Goal: Transaction & Acquisition: Purchase product/service

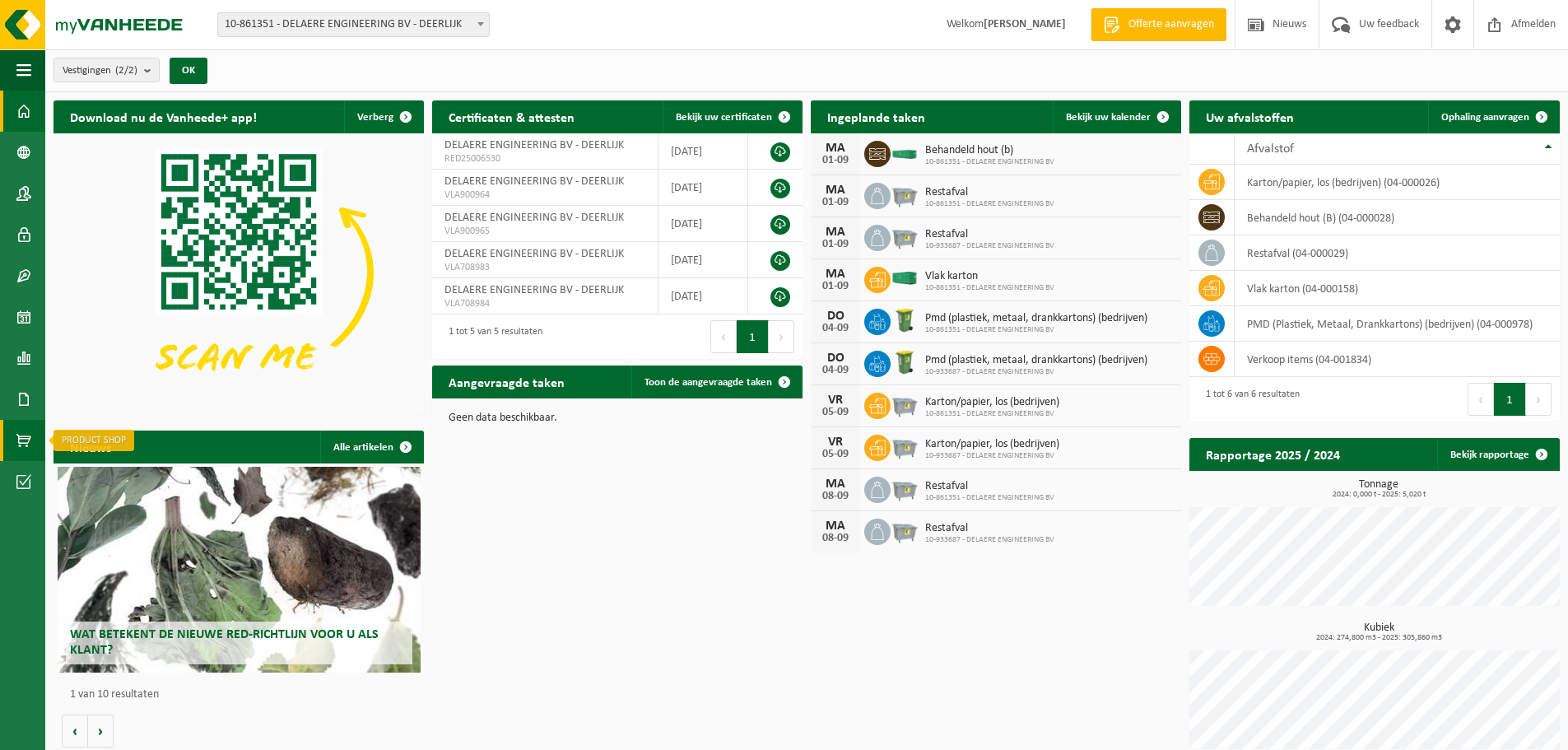
click at [13, 445] on link "Product Shop" at bounding box center [23, 439] width 46 height 41
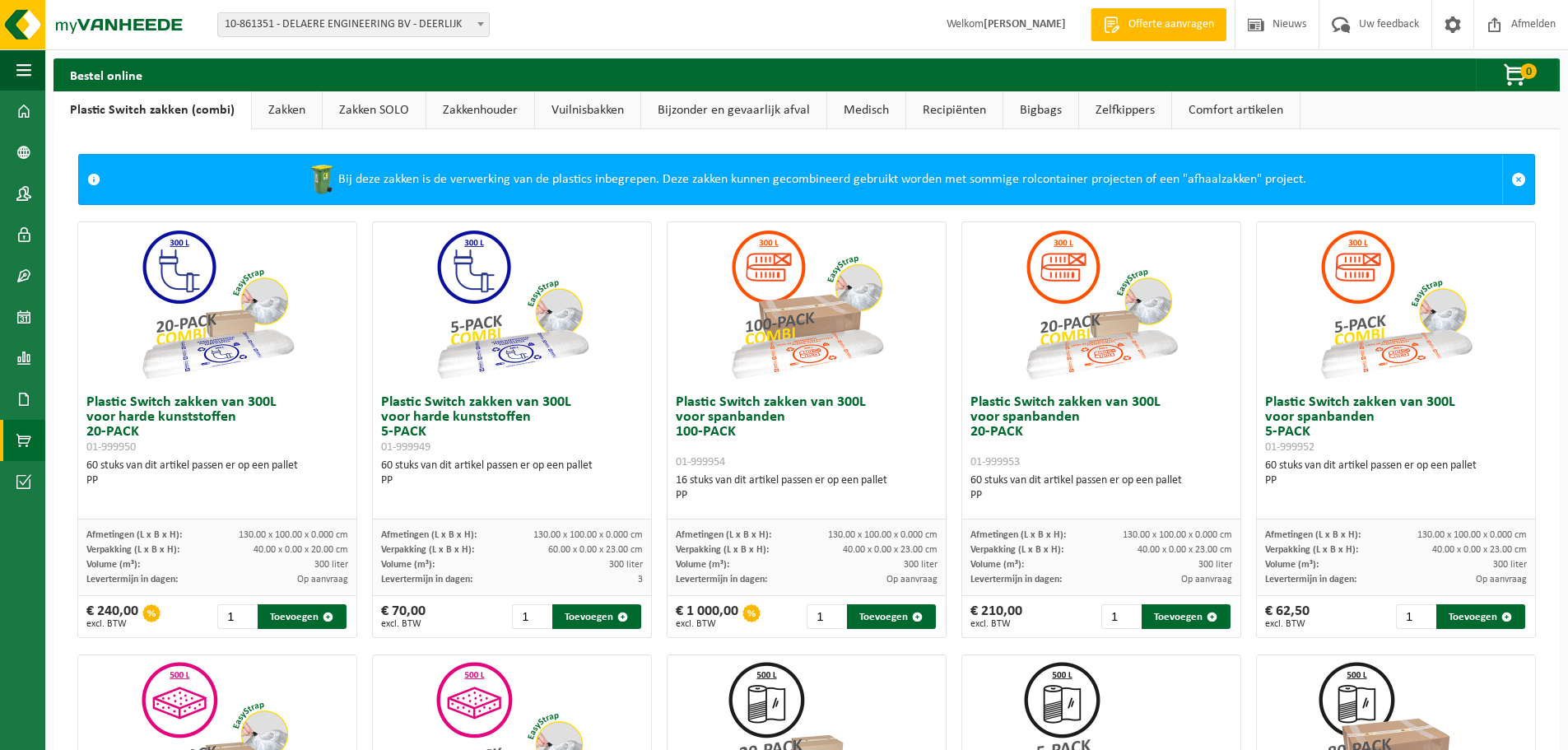
click at [1037, 108] on link "Bigbags" at bounding box center [1041, 110] width 75 height 37
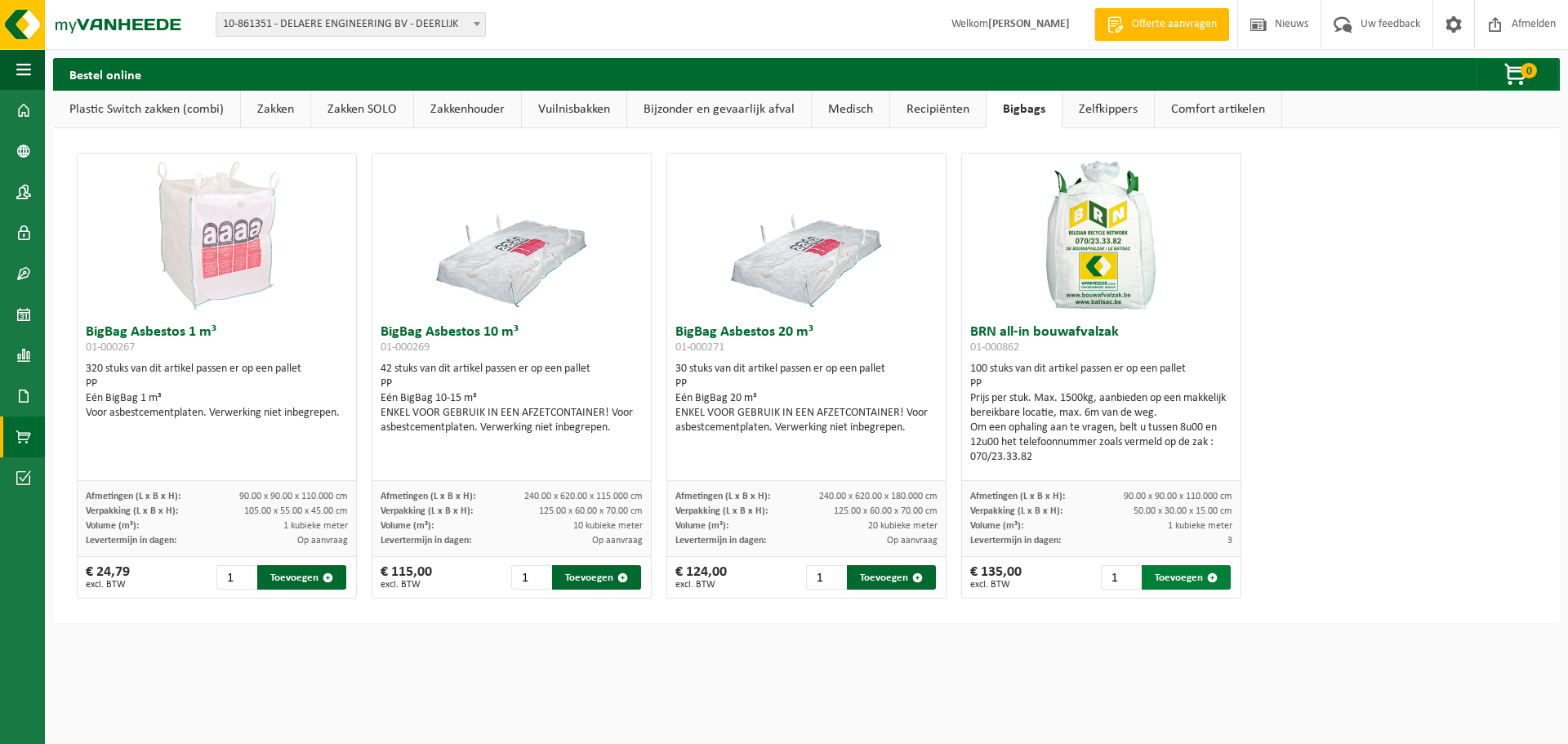
click at [1173, 581] on button "Toevoegen" at bounding box center [1186, 576] width 89 height 24
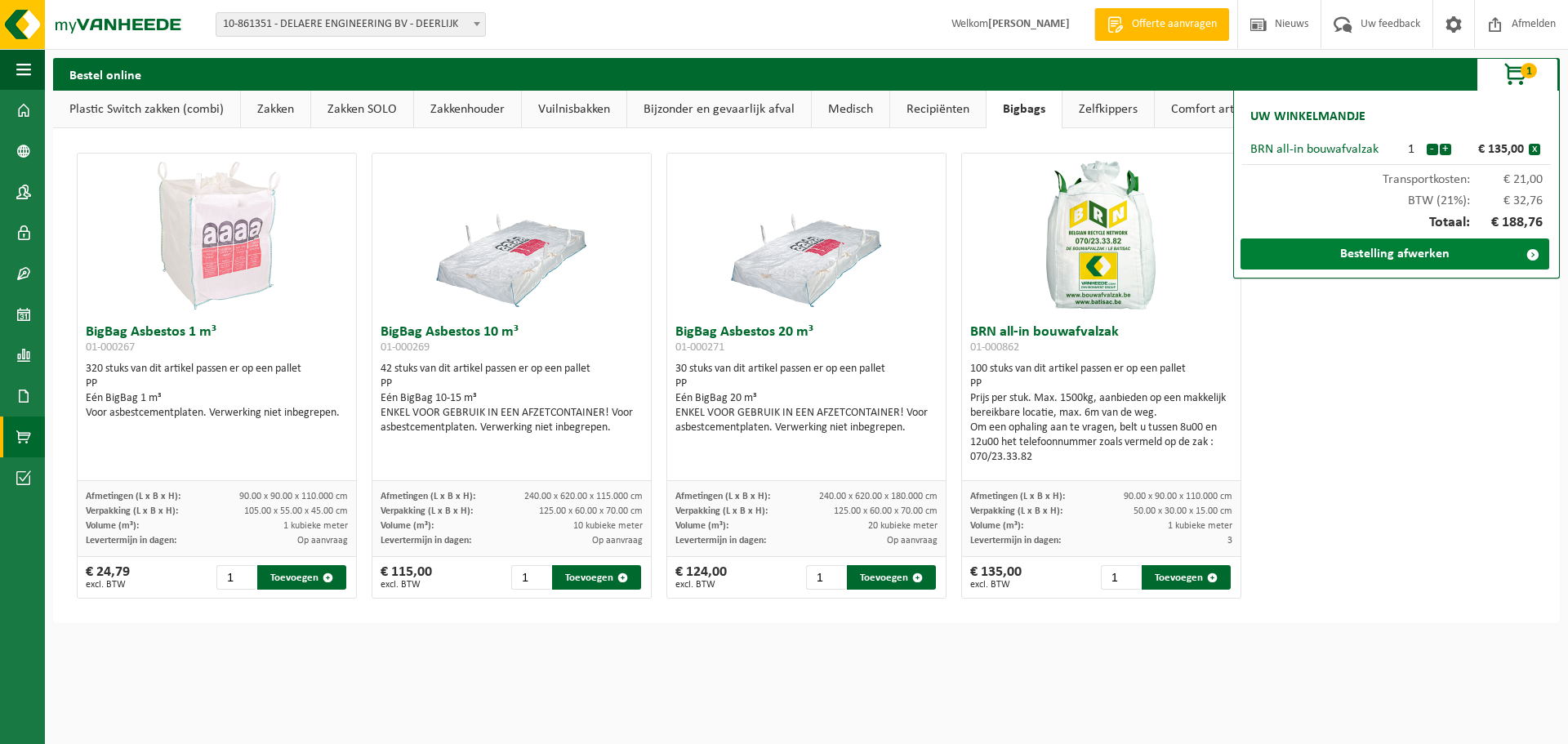
click at [1418, 256] on link "Bestelling afwerken" at bounding box center [1394, 254] width 309 height 31
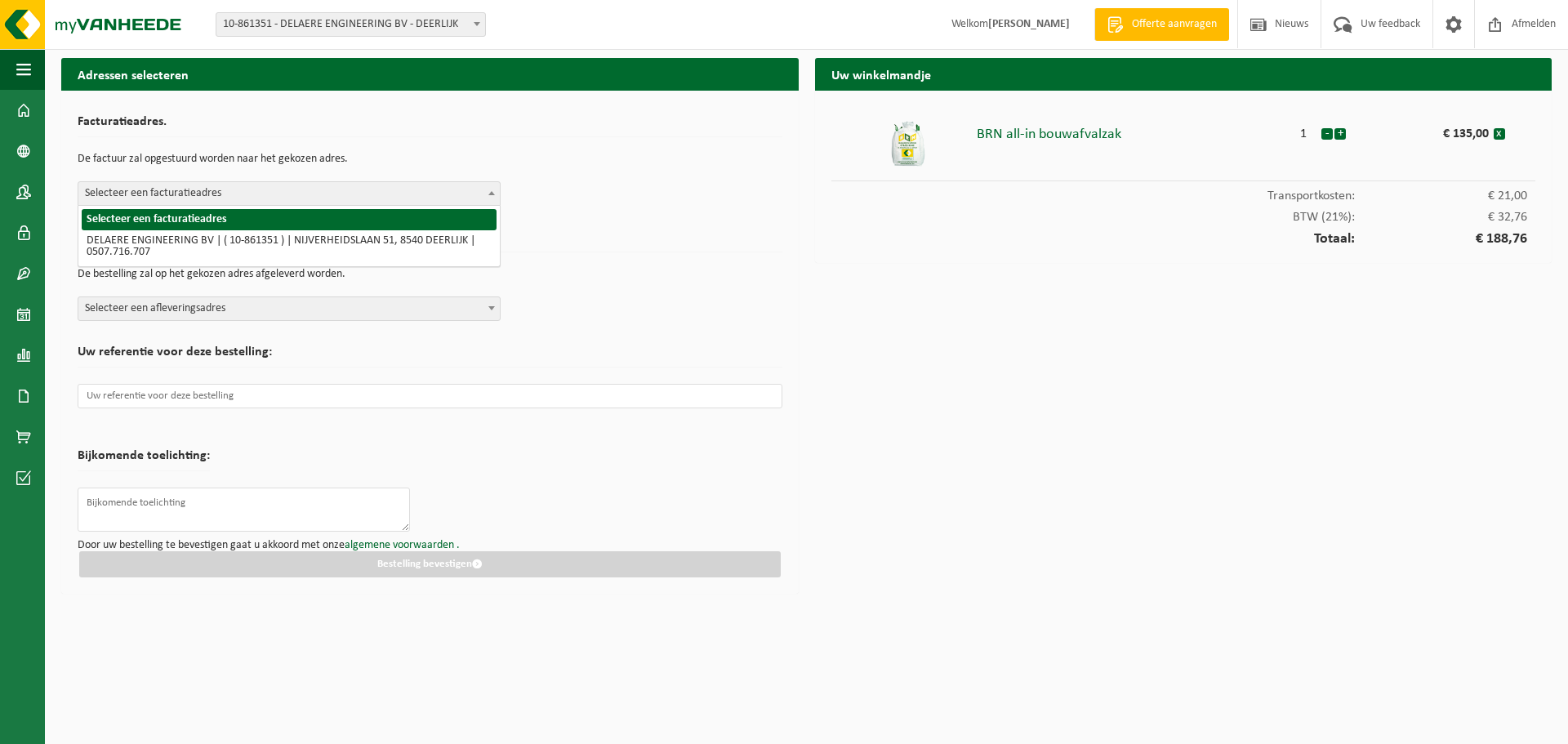
click at [249, 198] on span "Selecteer een facturatieadres" at bounding box center [288, 193] width 421 height 23
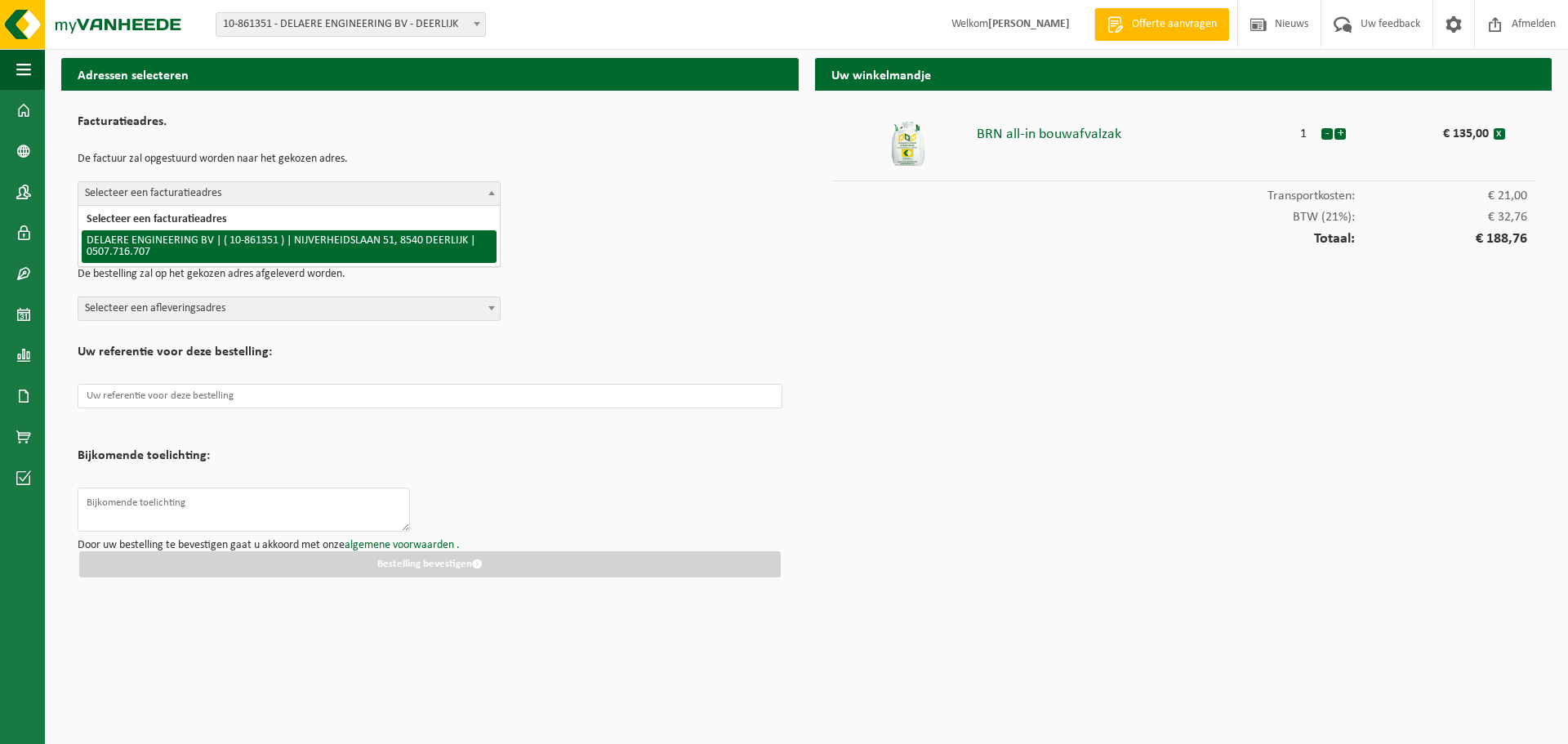
select select "102178"
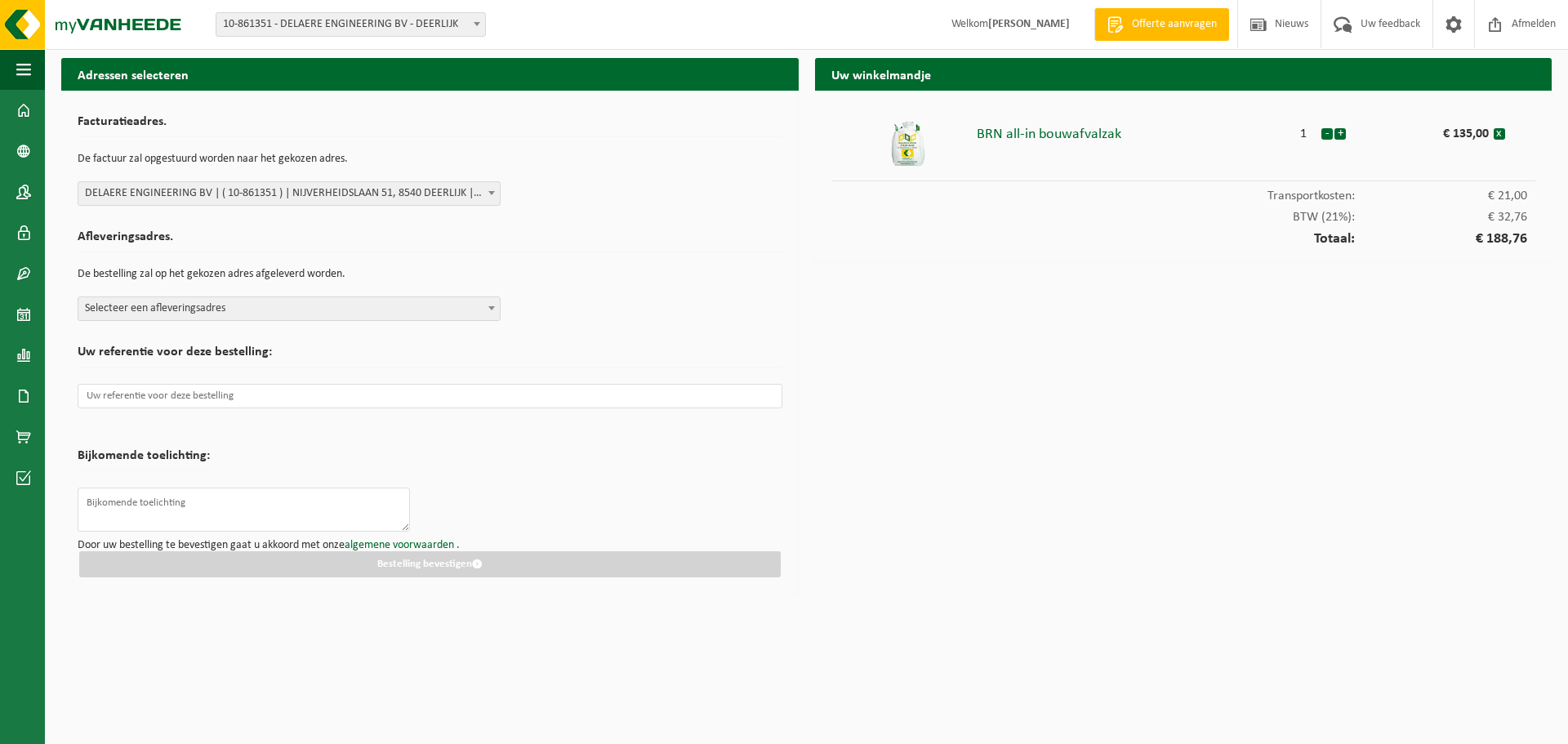
click at [246, 305] on span "Selecteer een afleveringsadres" at bounding box center [288, 308] width 421 height 23
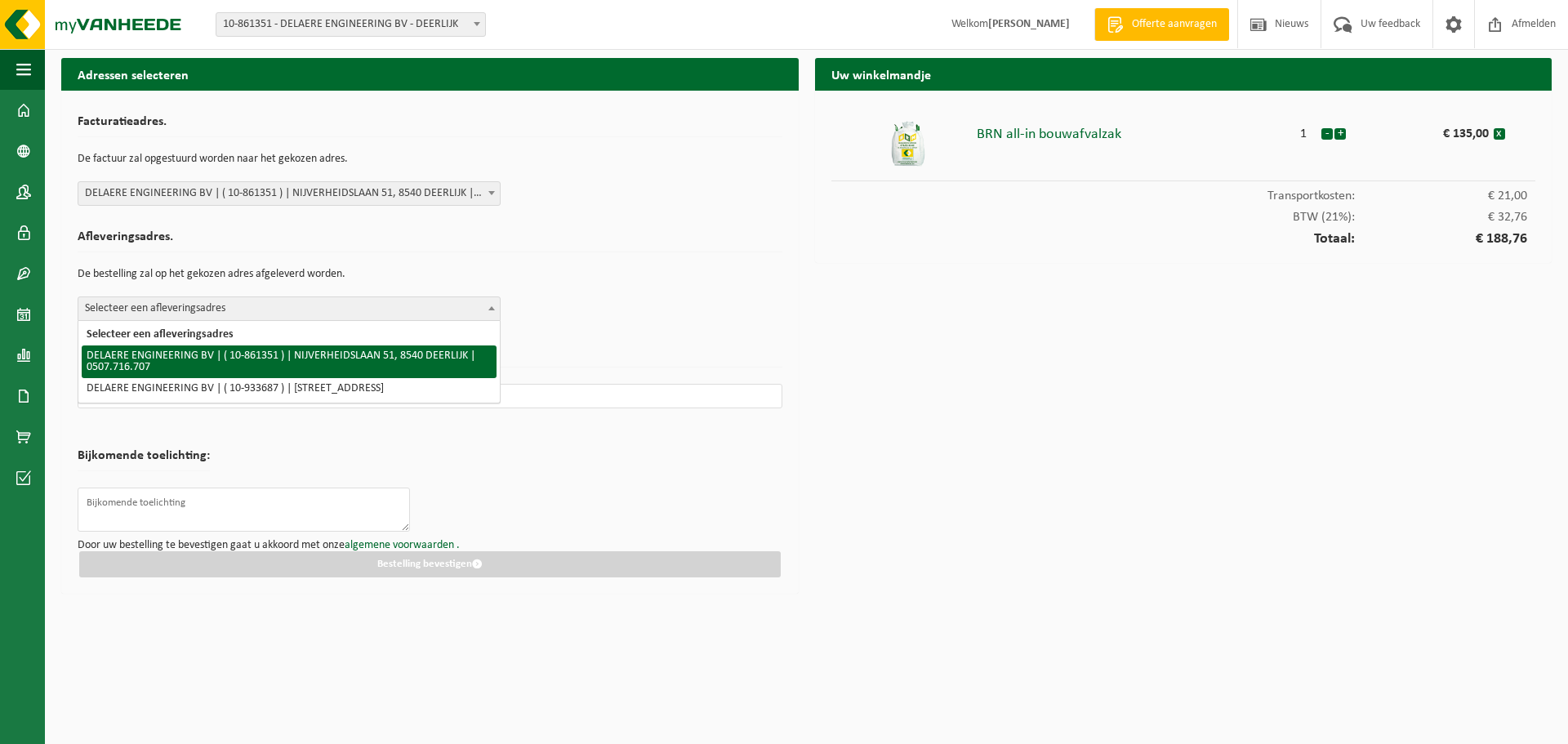
select select "102178"
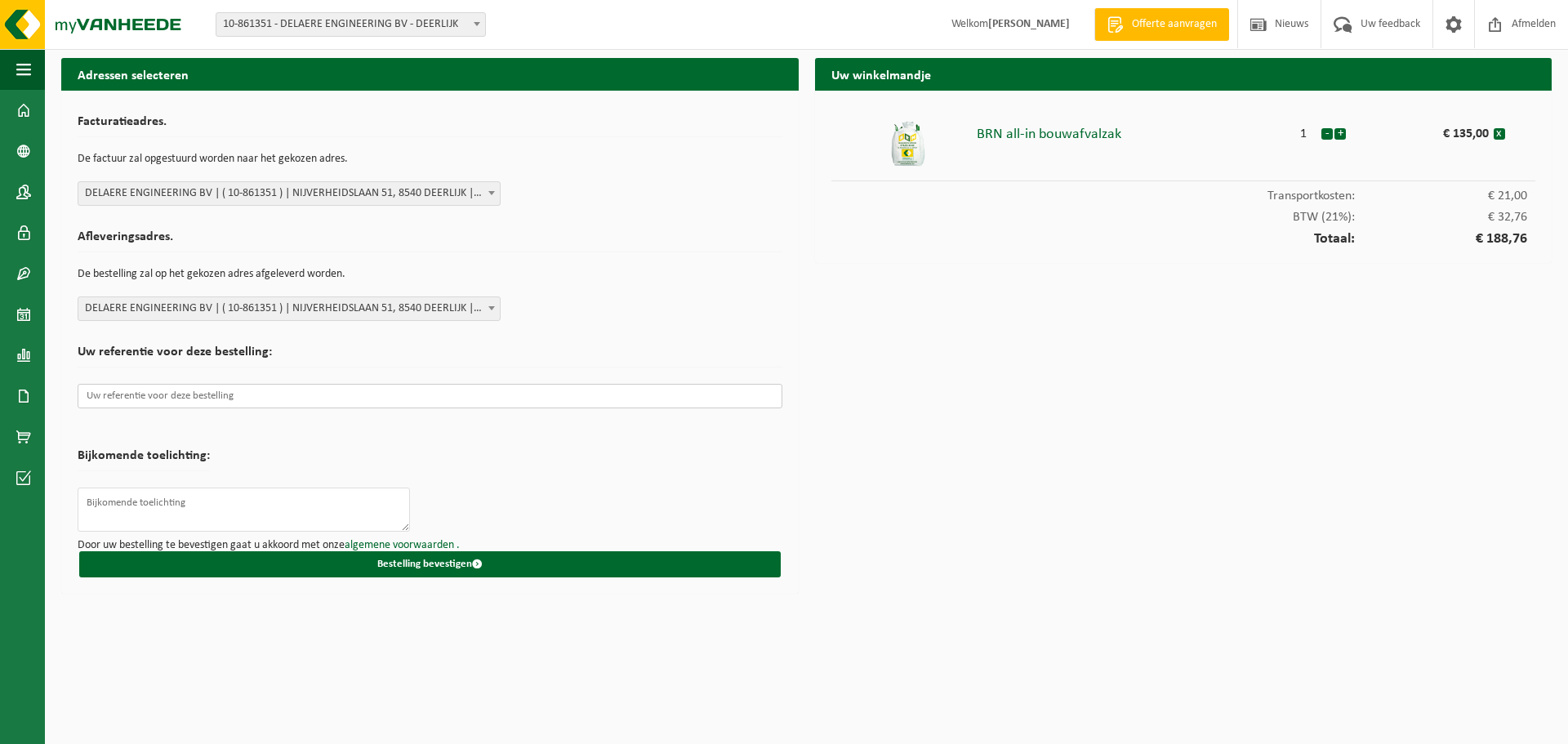
click at [272, 397] on input "text" at bounding box center [430, 395] width 704 height 24
drag, startPoint x: 1127, startPoint y: 139, endPoint x: 972, endPoint y: 141, distance: 155.0
click at [972, 141] on li "BRN all-in bouwafvalzak 1 - + € 135,00 x" at bounding box center [1183, 144] width 704 height 74
copy li "BRN all-in bouwafvalzak"
click at [239, 391] on input "text" at bounding box center [430, 395] width 704 height 24
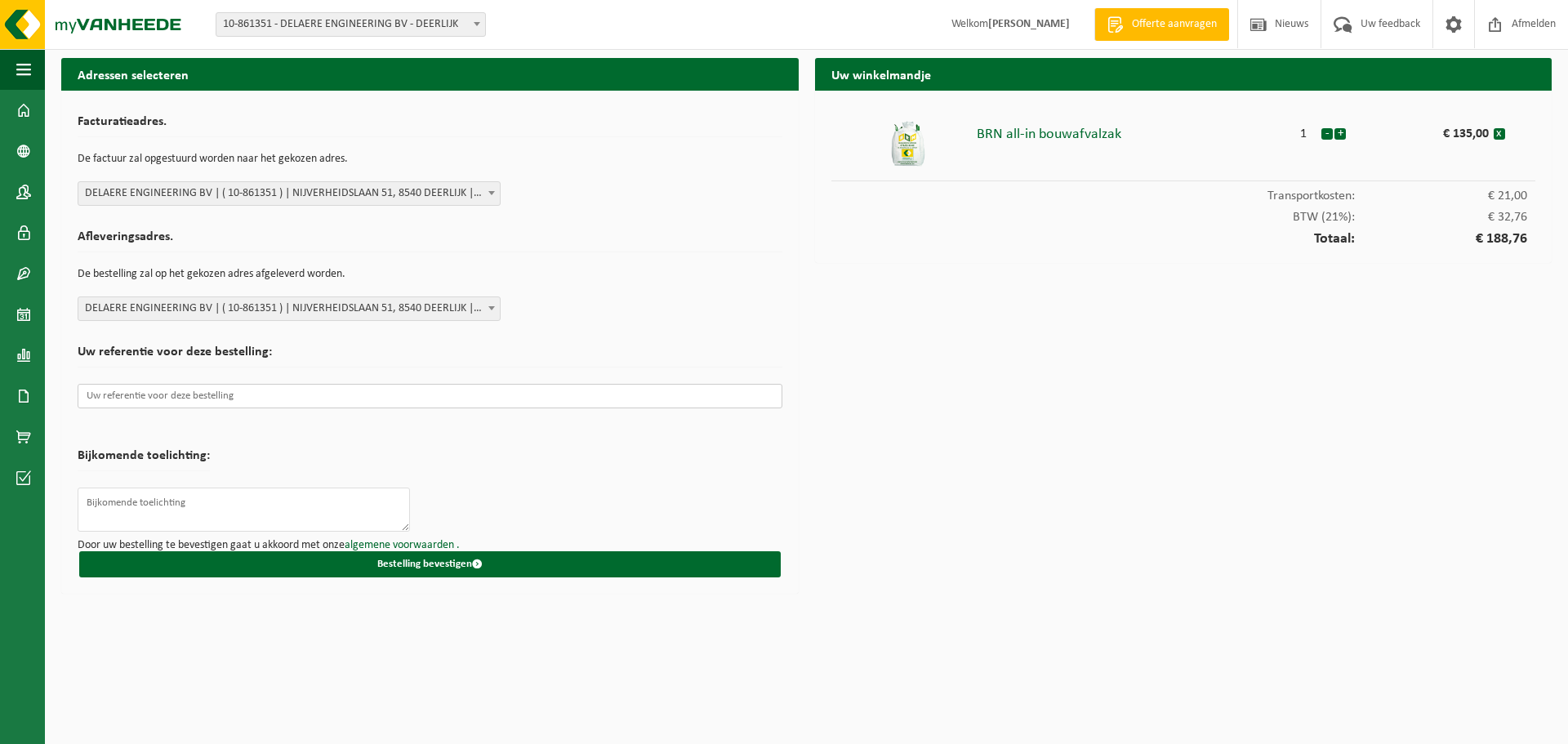
paste input "PO21517"
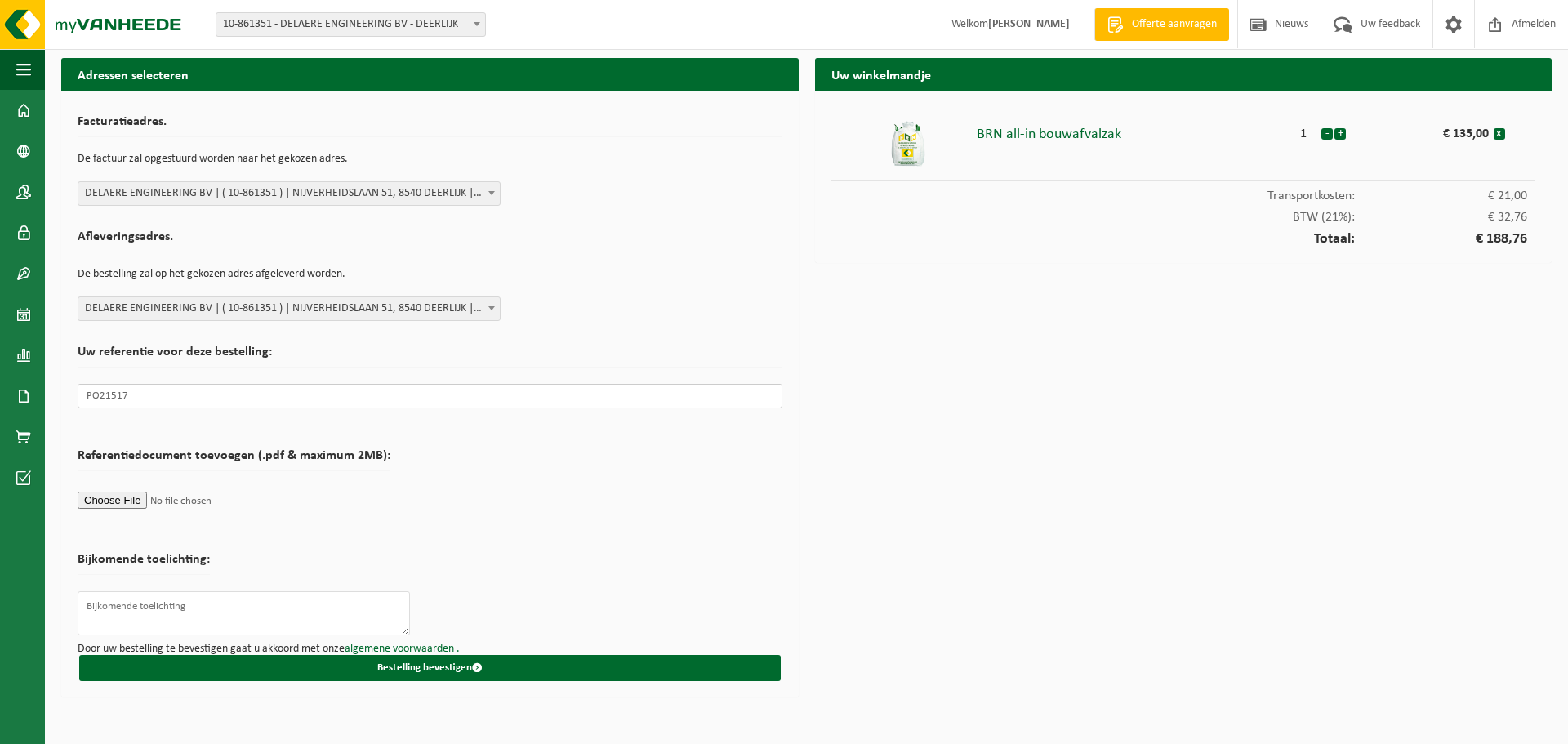
type input "PO21517"
click at [121, 500] on input "file" at bounding box center [234, 499] width 313 height 24
type input "C:\fakepath\Inkooporder - PO21517.pdf"
click at [107, 503] on input "file" at bounding box center [234, 499] width 313 height 24
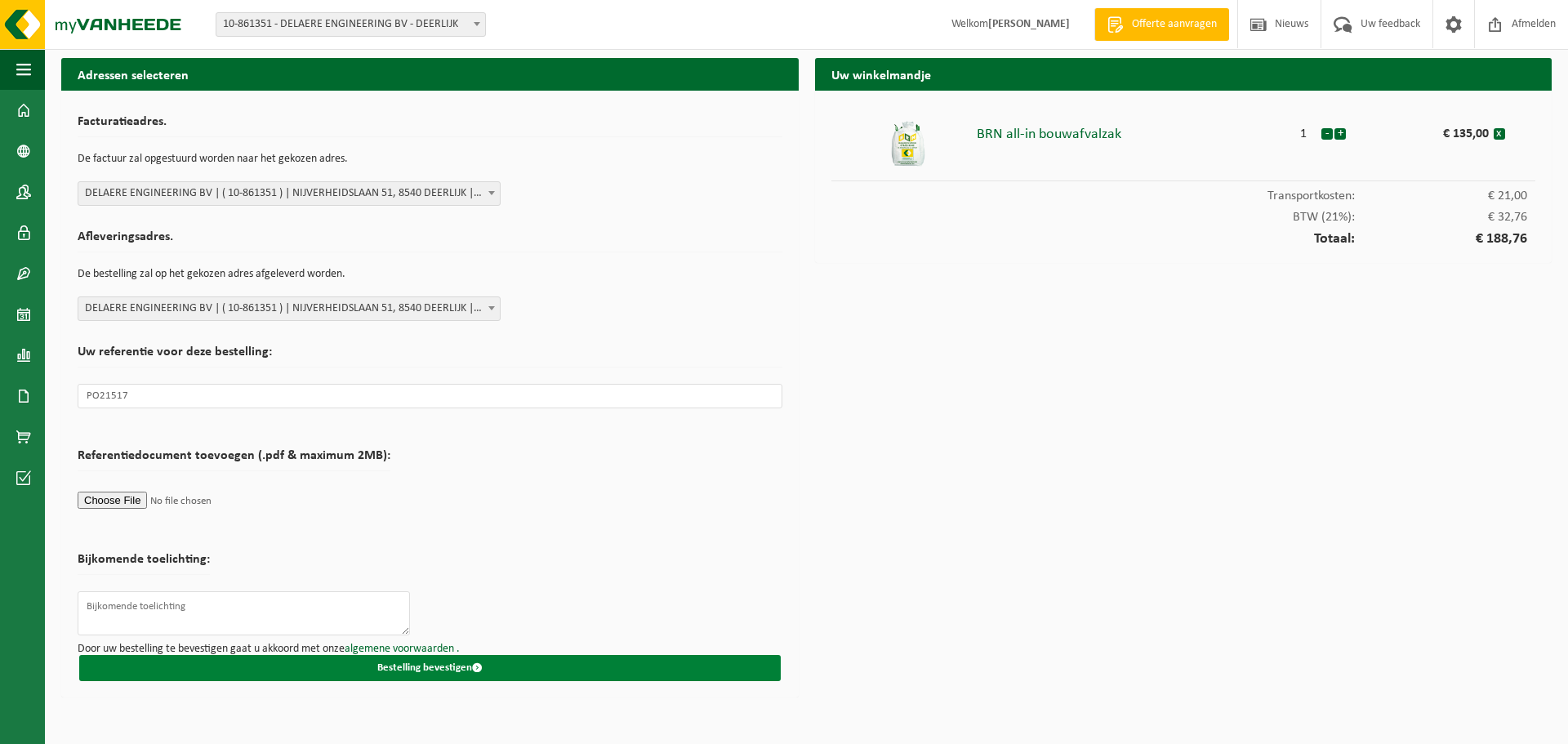
click at [455, 663] on button "Bestelling bevestigen" at bounding box center [430, 668] width 702 height 26
